Goal: Information Seeking & Learning: Learn about a topic

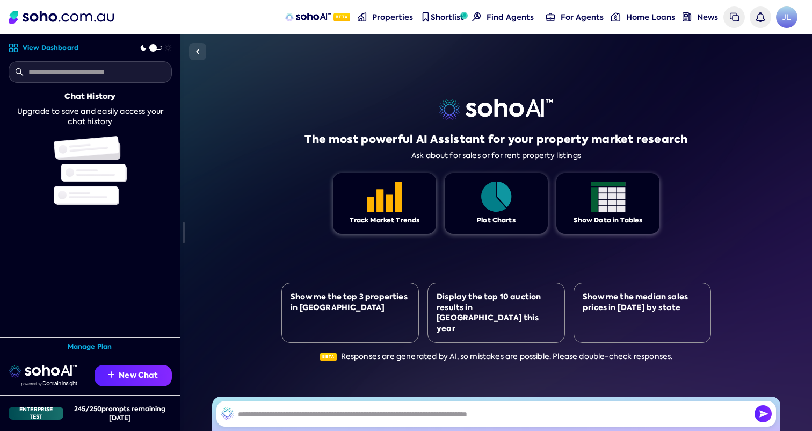
click at [236, 204] on div "The most powerful AI Assistant for your property market research Ask about for …" at bounding box center [496, 232] width 632 height 396
click at [787, 18] on span "JL" at bounding box center [786, 16] width 21 height 21
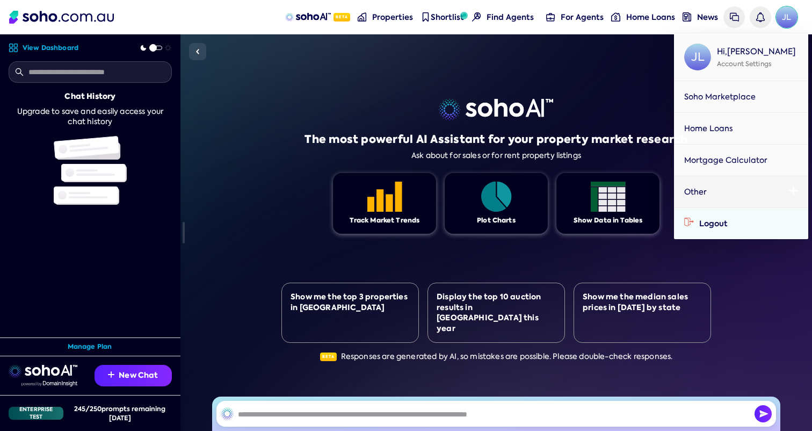
click at [718, 227] on link "Logout" at bounding box center [741, 223] width 134 height 32
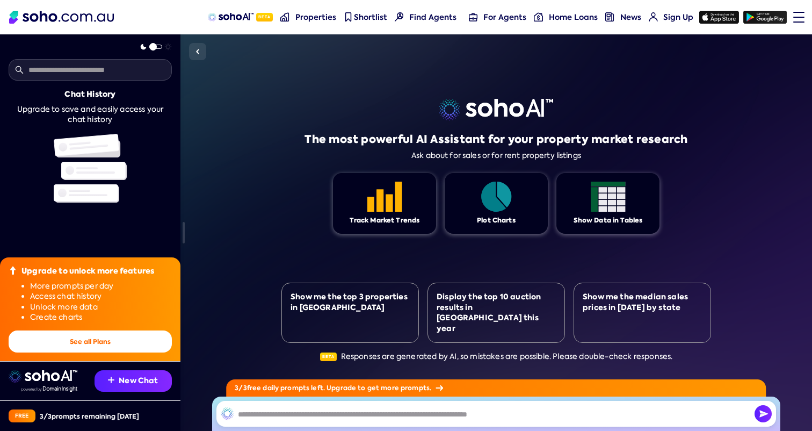
click at [798, 18] on link "Menu" at bounding box center [794, 17] width 11 height 34
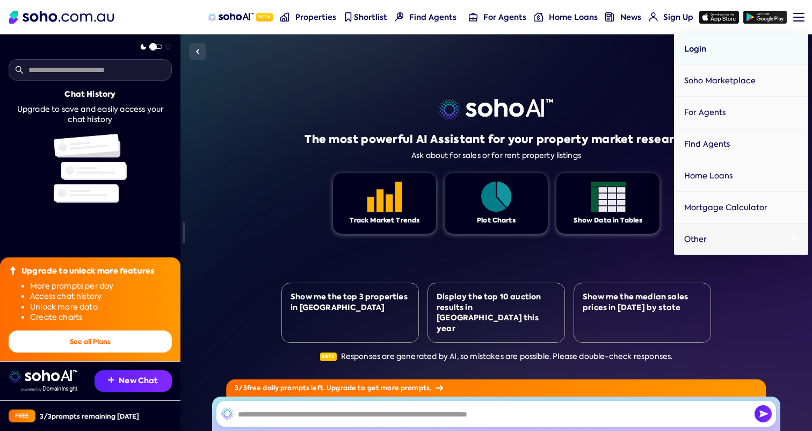
click at [724, 47] on link "Login" at bounding box center [741, 49] width 134 height 32
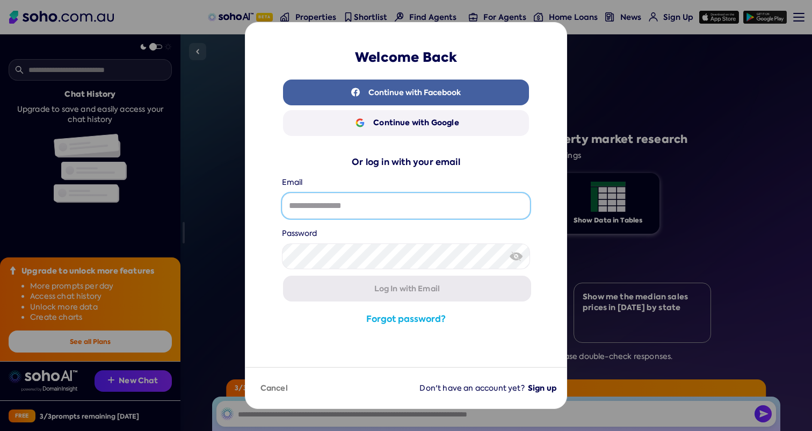
click at [417, 199] on input "undefined dialog" at bounding box center [406, 206] width 248 height 26
click at [407, 205] on input "undefined dialog" at bounding box center [406, 206] width 248 height 26
type input "**********"
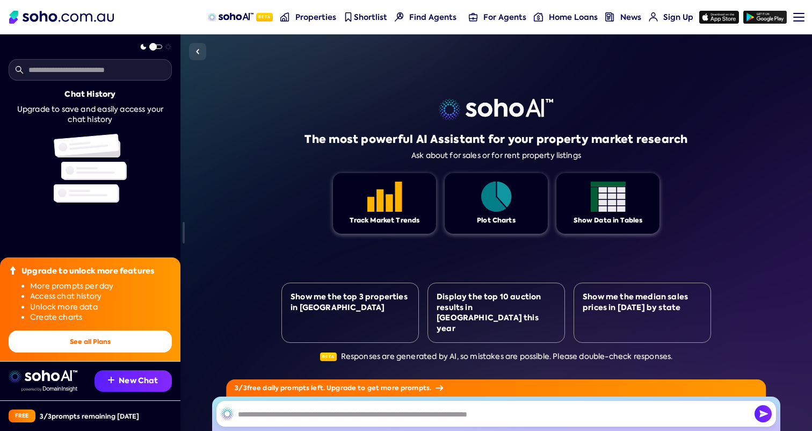
click at [284, 237] on div "The most powerful AI Assistant for your property market research Ask about for …" at bounding box center [496, 232] width 430 height 396
click at [800, 20] on link "Menu" at bounding box center [794, 17] width 11 height 34
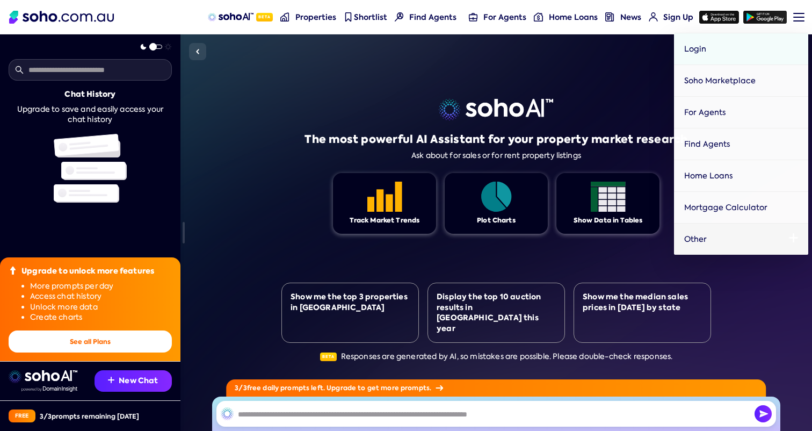
click at [704, 52] on span "Login" at bounding box center [695, 49] width 22 height 11
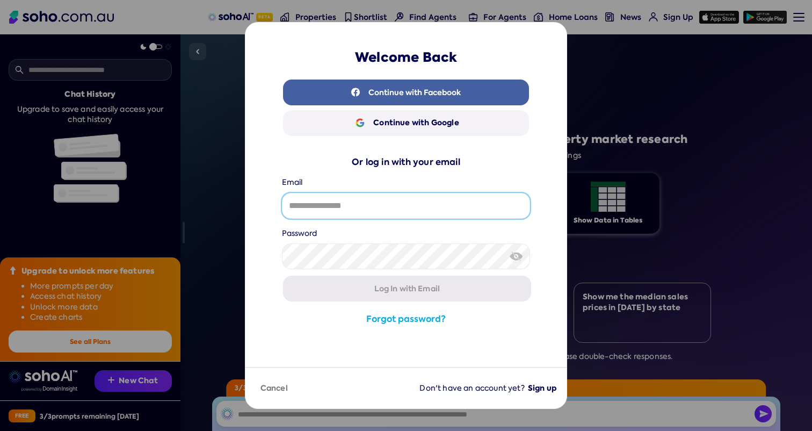
click at [417, 209] on input "undefined dialog" at bounding box center [406, 206] width 248 height 26
type input "**********"
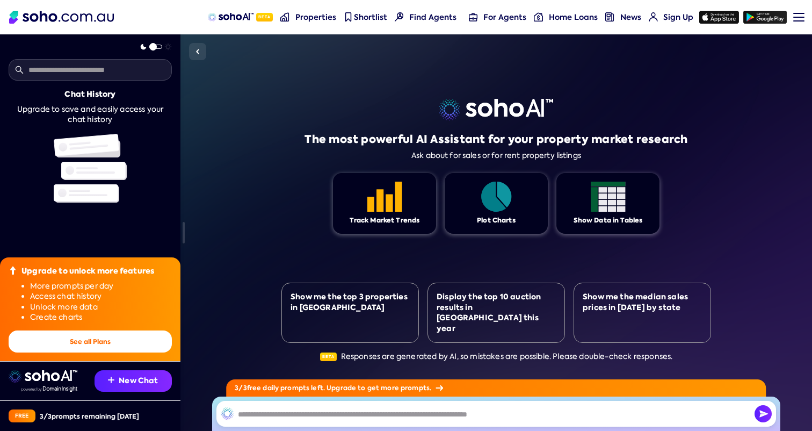
click at [284, 175] on div "Track Market Trends Plot Charts Show Data in Tables" at bounding box center [496, 203] width 430 height 61
click at [795, 18] on link "Menu" at bounding box center [794, 17] width 11 height 34
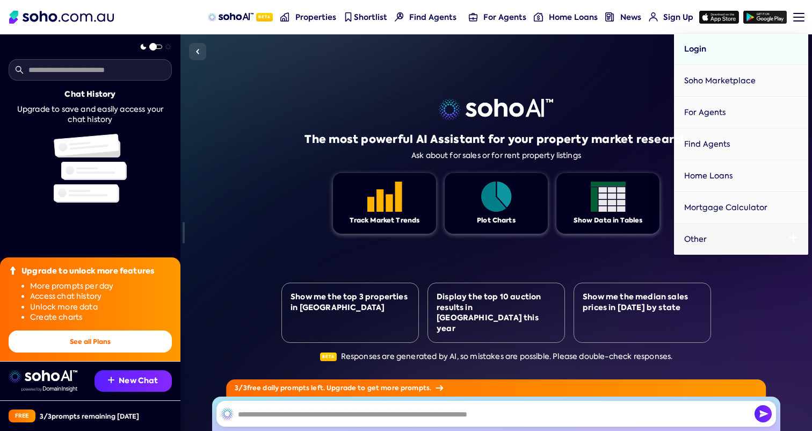
click at [719, 46] on link "Login" at bounding box center [741, 49] width 134 height 32
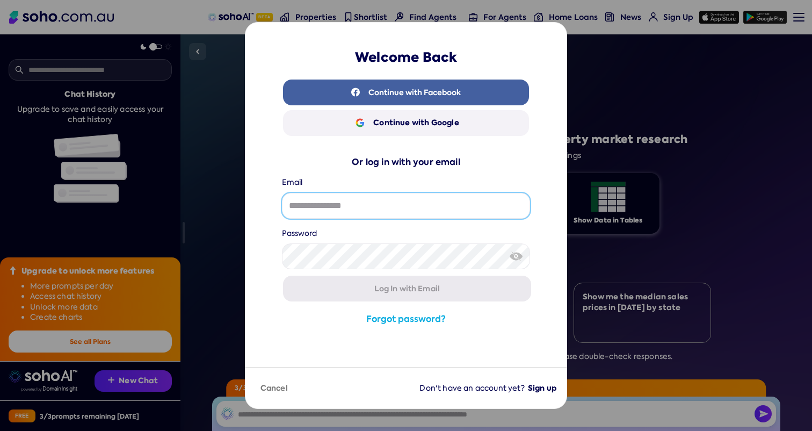
click at [366, 208] on input "undefined dialog" at bounding box center [406, 206] width 248 height 26
drag, startPoint x: 452, startPoint y: 202, endPoint x: 478, endPoint y: 204, distance: 25.8
click at [452, 202] on input "undefined dialog" at bounding box center [406, 206] width 248 height 26
type input "**********"
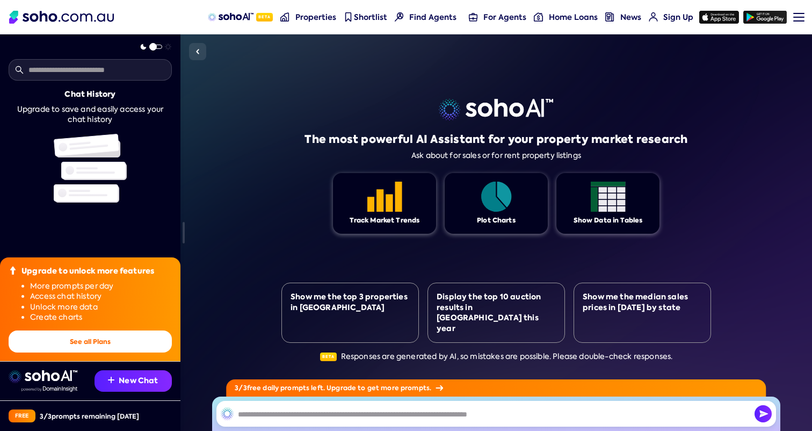
click at [249, 233] on div "The most powerful AI Assistant for your property market research Ask about for …" at bounding box center [496, 232] width 632 height 396
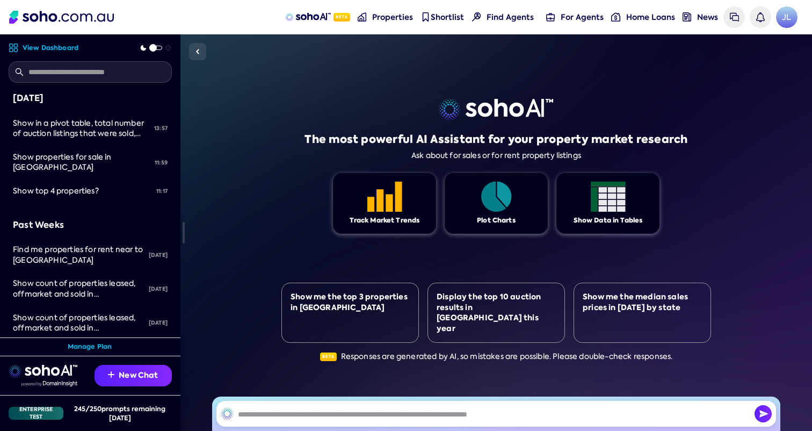
click at [235, 223] on div "The most powerful AI Assistant for your property market research Ask about for …" at bounding box center [496, 232] width 632 height 396
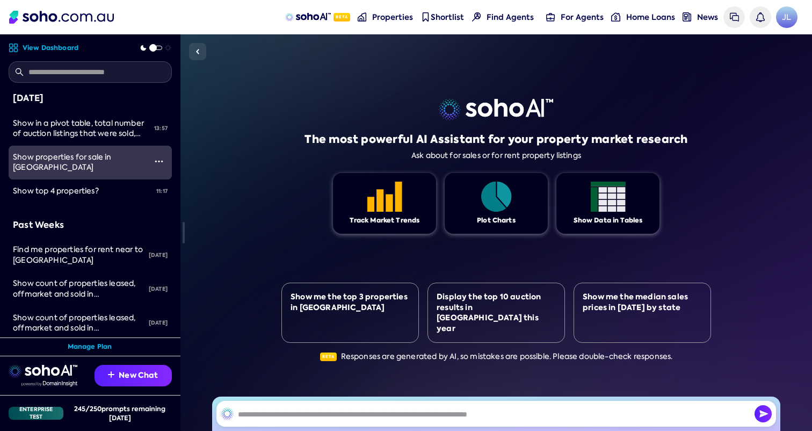
click at [125, 161] on div "Show properties for sale in [GEOGRAPHIC_DATA]" at bounding box center [79, 162] width 133 height 21
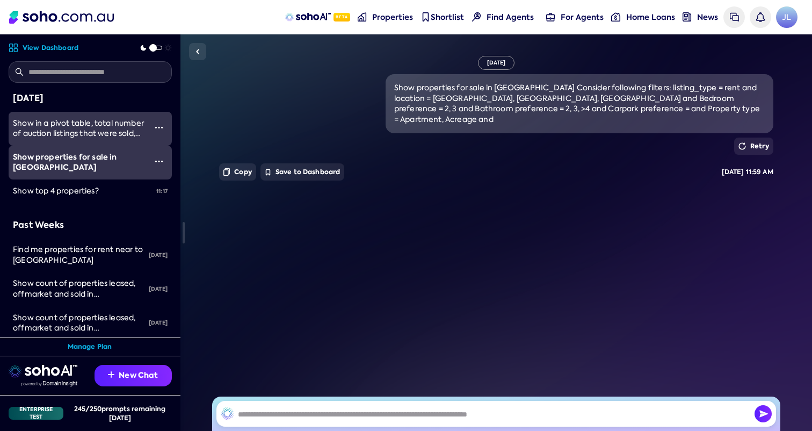
click at [124, 128] on span "Show in a pivot table, total number of auction listings that were sold, total w…" at bounding box center [79, 149] width 133 height 62
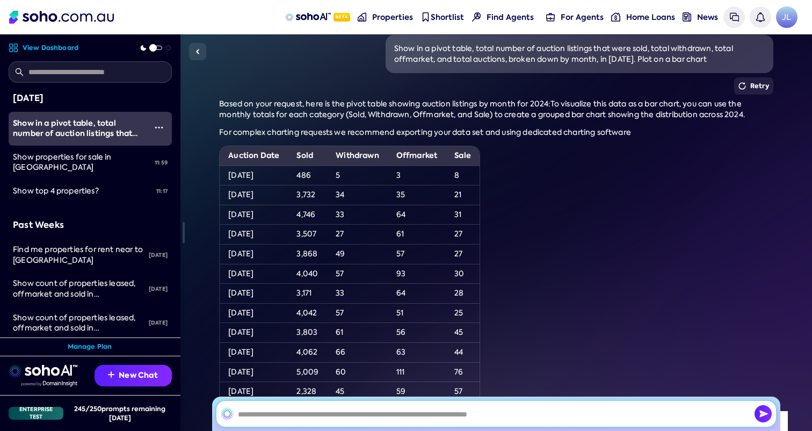
scroll to position [36, 0]
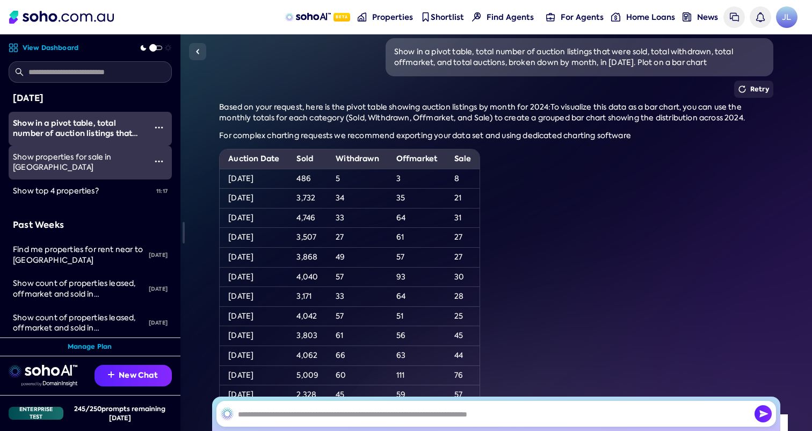
click at [136, 176] on link "Show properties for sale in [GEOGRAPHIC_DATA]" at bounding box center [77, 163] width 137 height 34
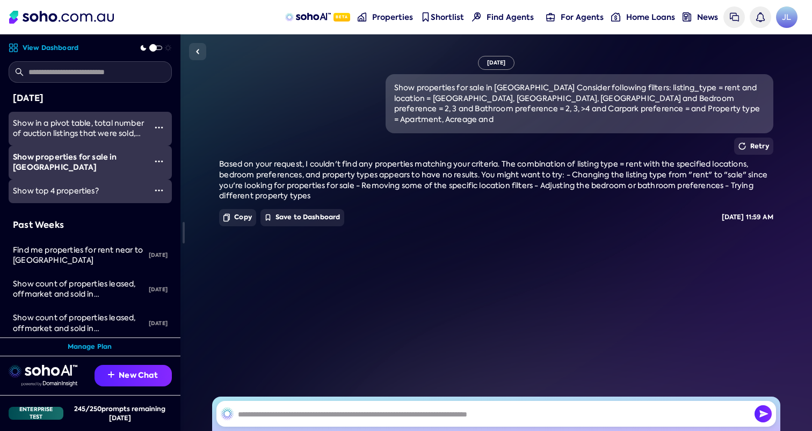
click at [114, 193] on div "Show top 4 properties?" at bounding box center [79, 191] width 133 height 11
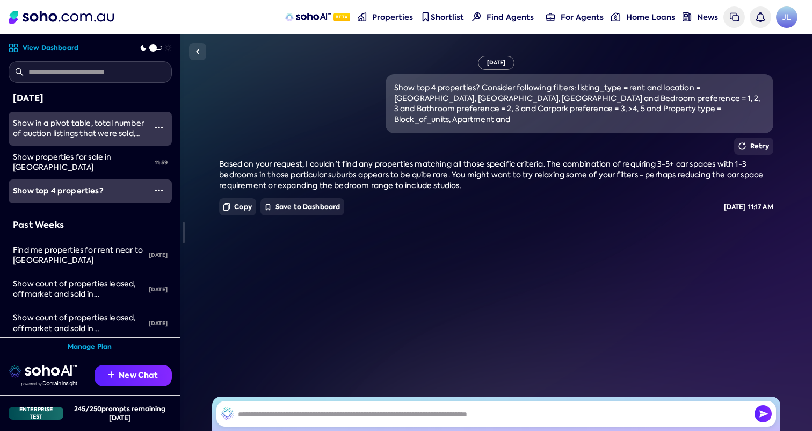
click at [116, 181] on link "Show top 4 properties?" at bounding box center [77, 191] width 137 height 24
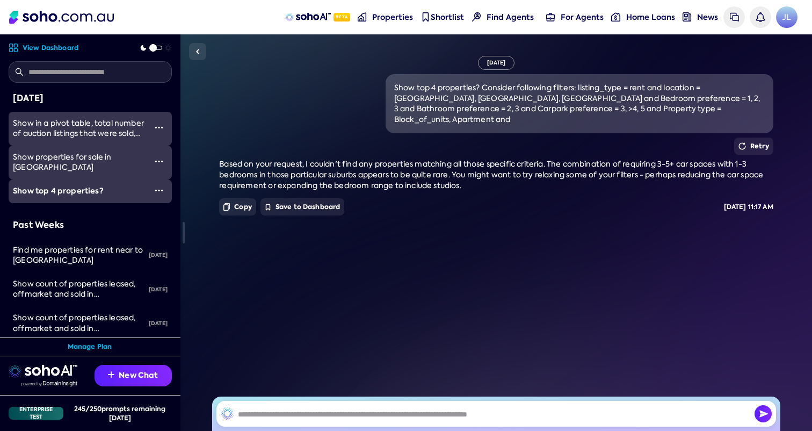
click at [120, 172] on div "Show properties for sale in [GEOGRAPHIC_DATA]" at bounding box center [79, 162] width 133 height 21
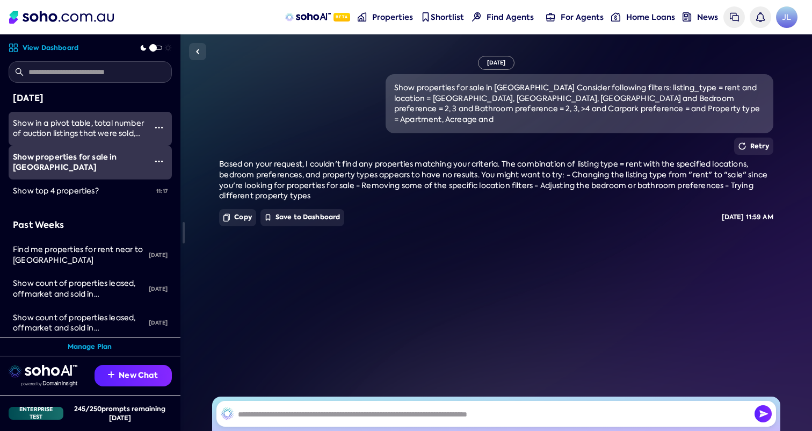
click at [232, 114] on div "Show properties for sale in [GEOGRAPHIC_DATA] Consider following filters: listi…" at bounding box center [496, 103] width 554 height 59
click at [233, 114] on div "Show properties for sale in [GEOGRAPHIC_DATA] Consider following filters: listi…" at bounding box center [496, 103] width 554 height 59
